Goal: Transaction & Acquisition: Purchase product/service

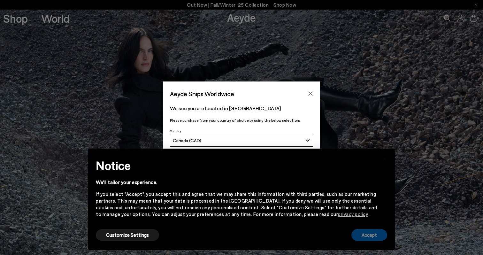
click at [369, 239] on button "Accept" at bounding box center [369, 235] width 36 height 12
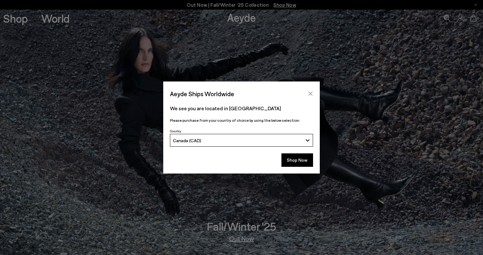
click at [310, 91] on icon "Close" at bounding box center [310, 93] width 5 height 5
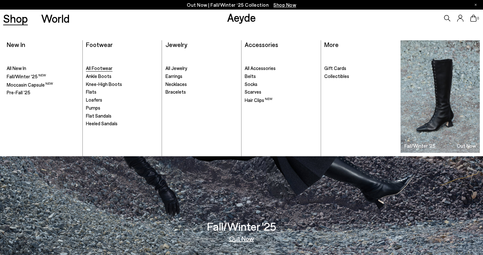
click at [100, 70] on span "All Footwear" at bounding box center [99, 68] width 27 height 6
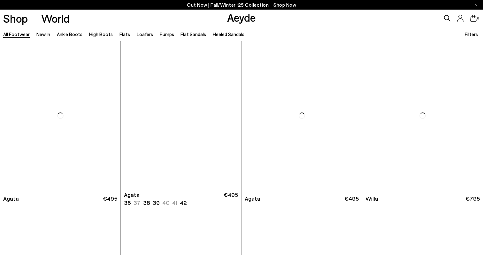
scroll to position [178, 0]
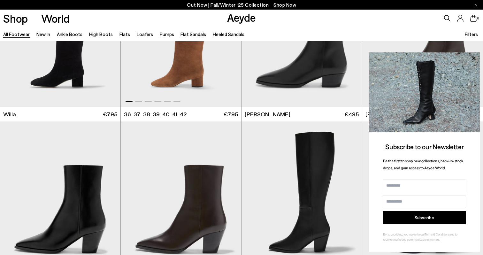
scroll to position [526, 0]
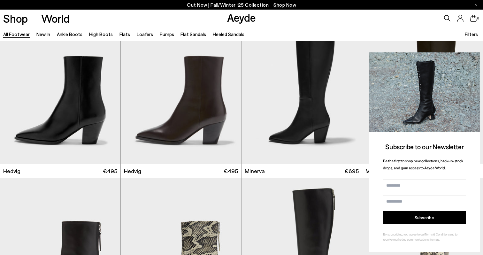
click at [472, 57] on icon at bounding box center [473, 58] width 3 height 3
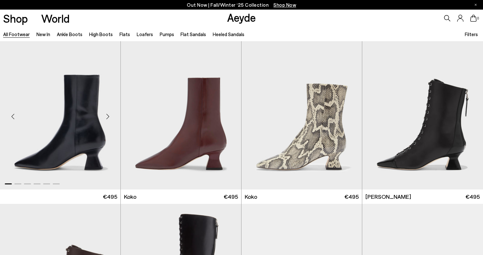
scroll to position [786, 0]
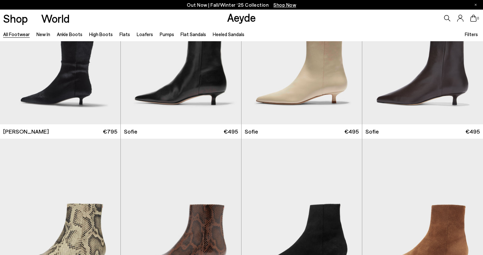
scroll to position [2069, 0]
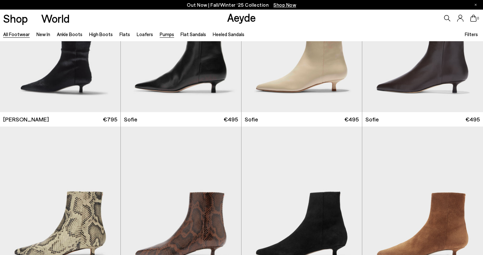
click at [160, 34] on link "Pumps" at bounding box center [167, 34] width 14 height 6
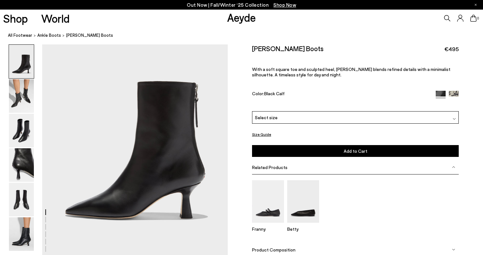
scroll to position [36, 0]
click at [27, 95] on img at bounding box center [21, 96] width 25 height 34
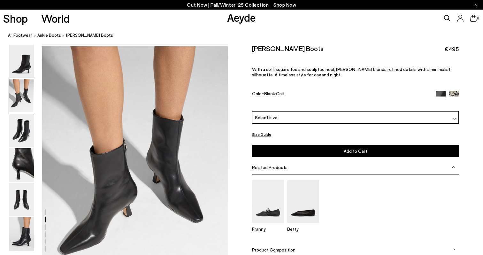
scroll to position [249, 0]
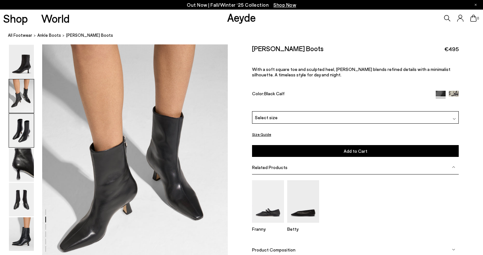
click at [26, 123] on img at bounding box center [21, 131] width 25 height 34
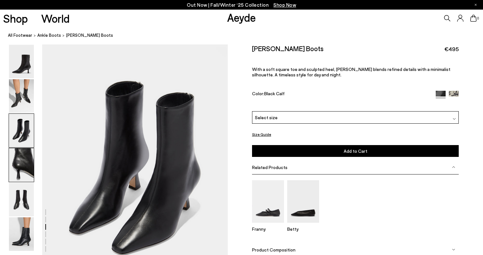
click at [23, 154] on img at bounding box center [21, 165] width 25 height 34
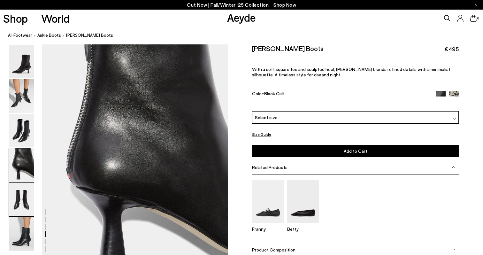
click at [21, 186] on img at bounding box center [21, 200] width 25 height 34
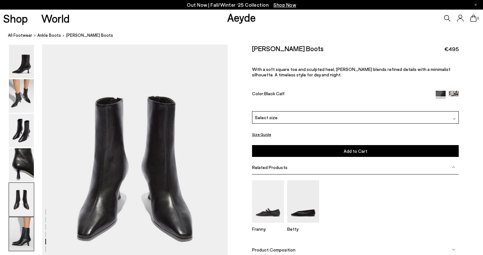
click at [14, 224] on img at bounding box center [21, 234] width 25 height 34
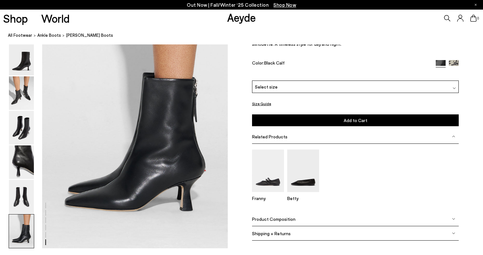
scroll to position [1287, 0]
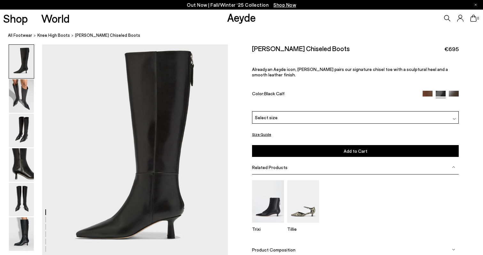
scroll to position [15, 0]
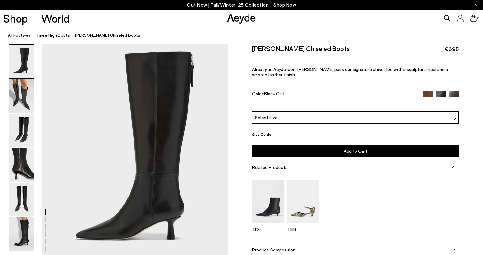
click at [31, 99] on img at bounding box center [21, 96] width 25 height 34
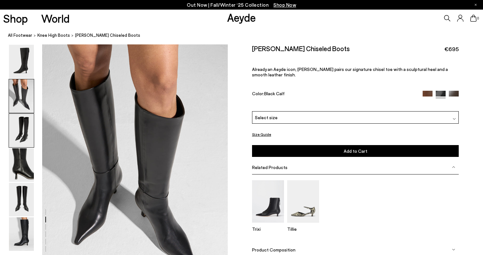
click at [30, 130] on img at bounding box center [21, 131] width 25 height 34
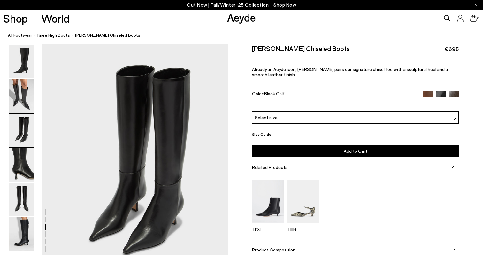
click at [29, 161] on img at bounding box center [21, 165] width 25 height 34
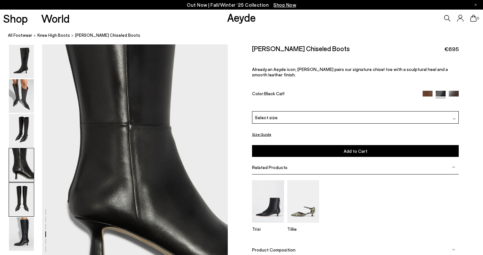
click at [32, 190] on img at bounding box center [21, 200] width 25 height 34
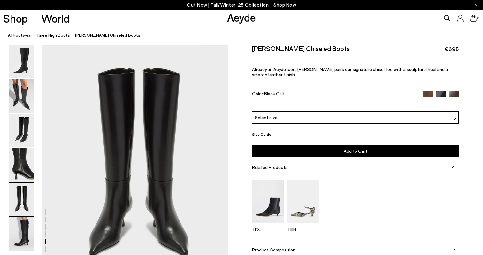
scroll to position [994, 0]
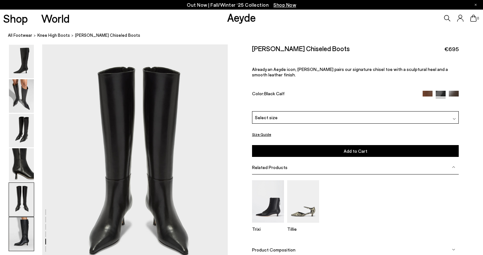
click at [23, 228] on img at bounding box center [21, 234] width 25 height 34
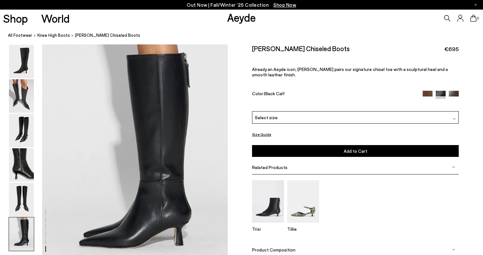
scroll to position [1249, 0]
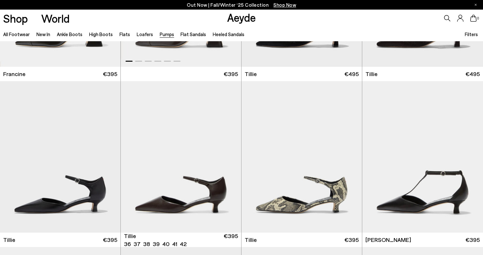
scroll to position [126, 0]
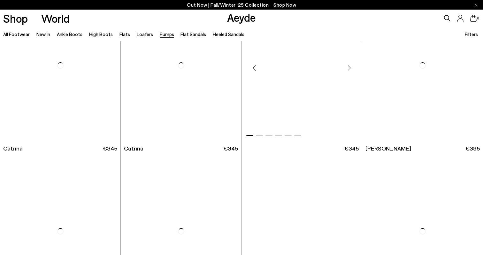
scroll to position [2217, 0]
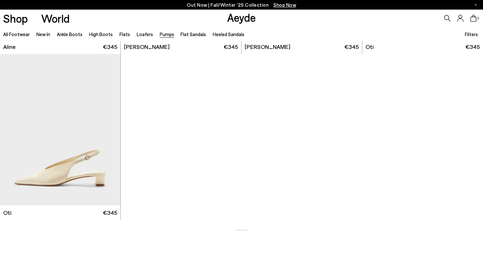
scroll to position [2972, 0]
